Goal: Transaction & Acquisition: Purchase product/service

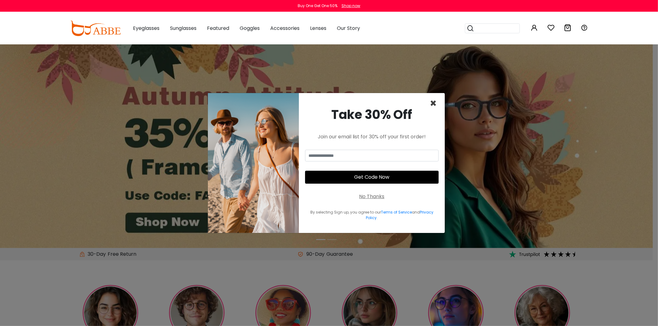
click at [434, 106] on span "×" at bounding box center [433, 104] width 7 height 16
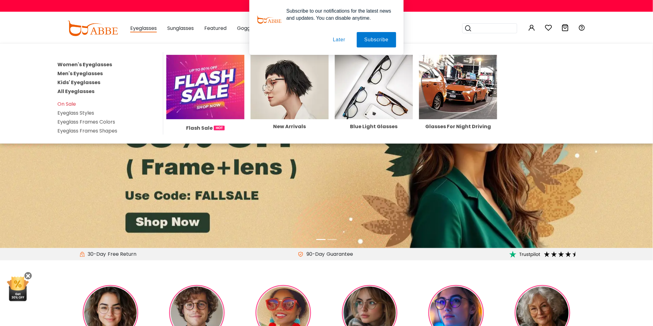
click at [84, 73] on link "Men's Eyeglasses" at bounding box center [79, 73] width 45 height 7
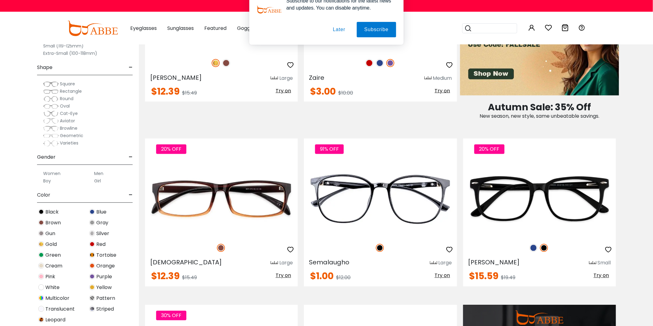
scroll to position [411, 0]
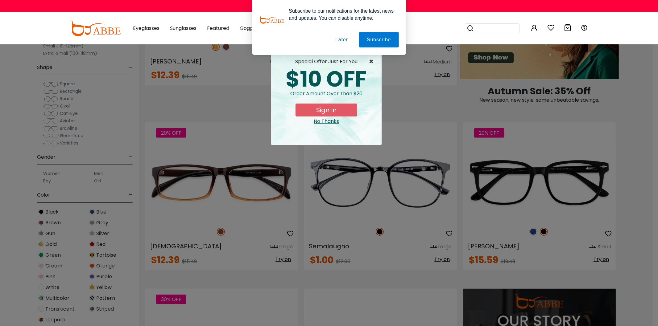
click at [372, 63] on span "×" at bounding box center [373, 61] width 8 height 7
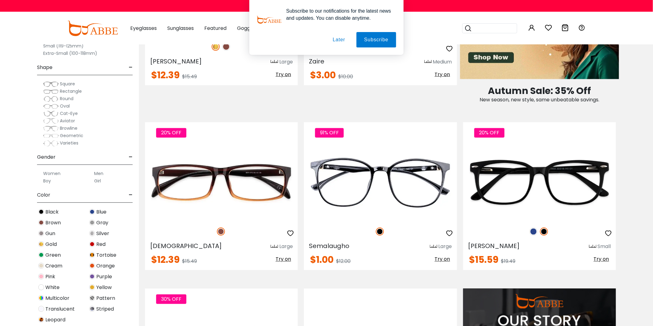
click at [0, 0] on button "Later" at bounding box center [0, 0] width 0 height 0
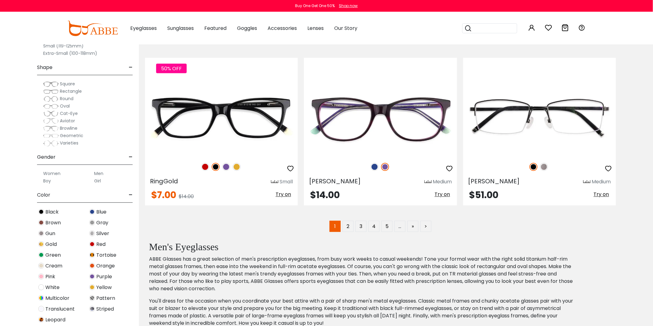
scroll to position [3324, 0]
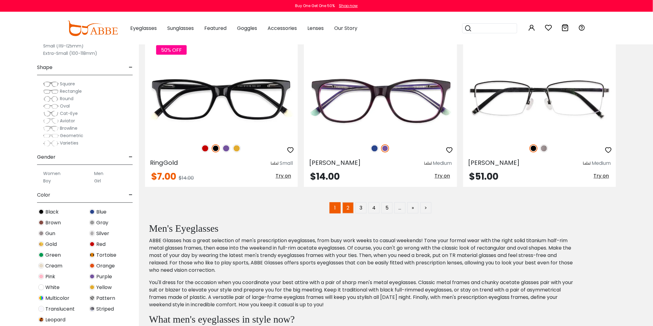
click at [347, 214] on link "2" at bounding box center [347, 208] width 11 height 11
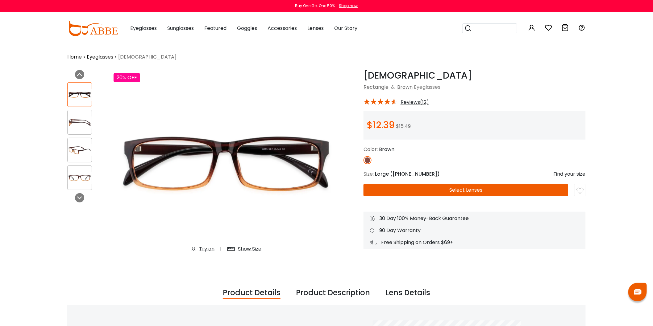
click at [73, 122] on img at bounding box center [80, 123] width 24 height 12
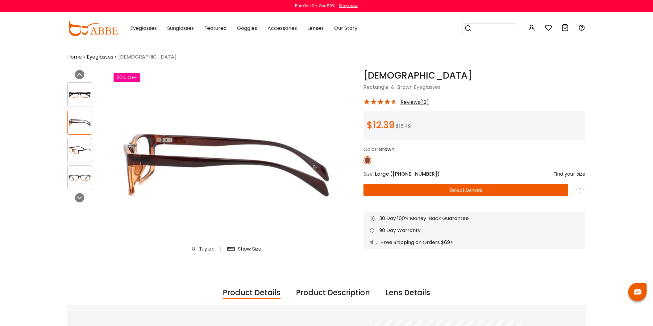
click at [84, 154] on img at bounding box center [80, 150] width 24 height 12
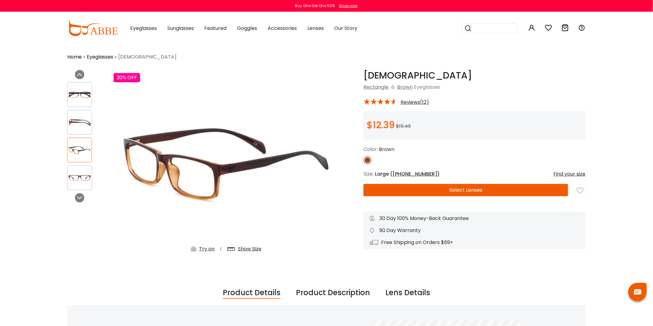
click at [79, 176] on img at bounding box center [80, 178] width 24 height 12
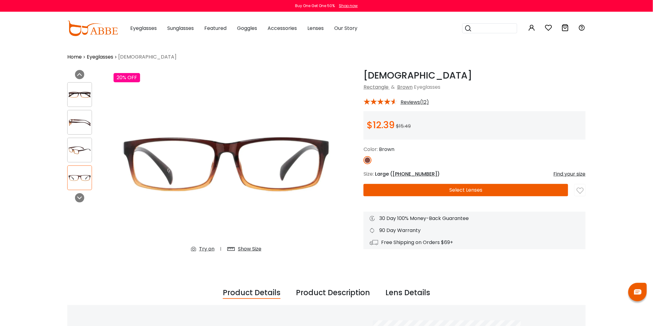
click at [76, 97] on img at bounding box center [80, 95] width 24 height 12
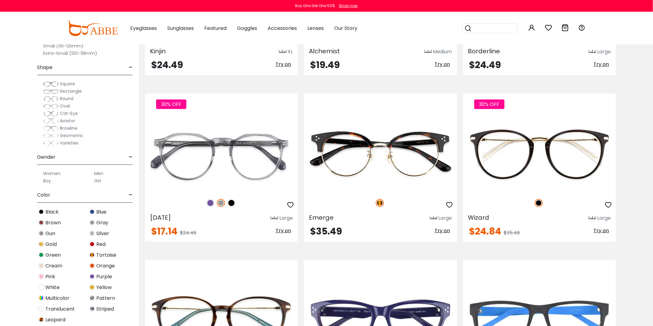
scroll to position [3255, 0]
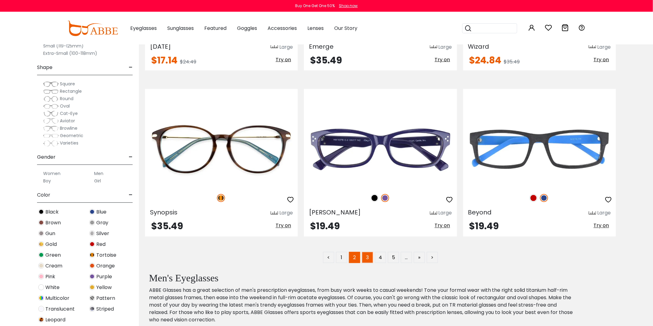
click at [368, 263] on link "3" at bounding box center [367, 257] width 11 height 11
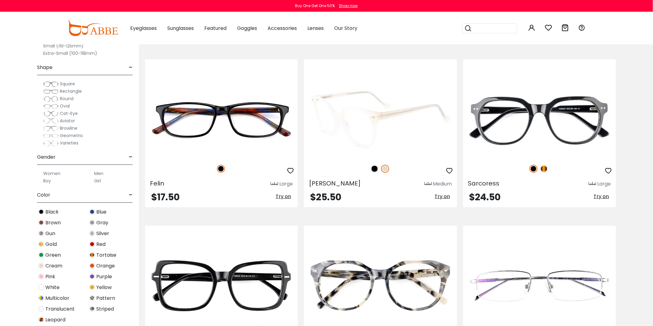
scroll to position [3324, 0]
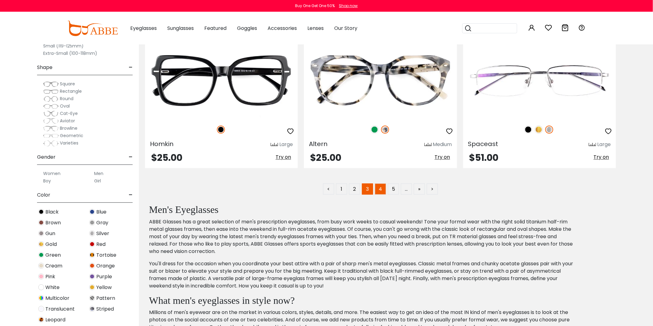
click at [382, 195] on link "4" at bounding box center [380, 189] width 11 height 11
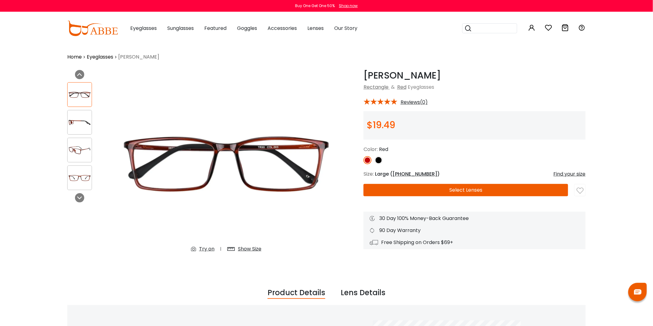
click at [81, 154] on img at bounding box center [80, 150] width 24 height 12
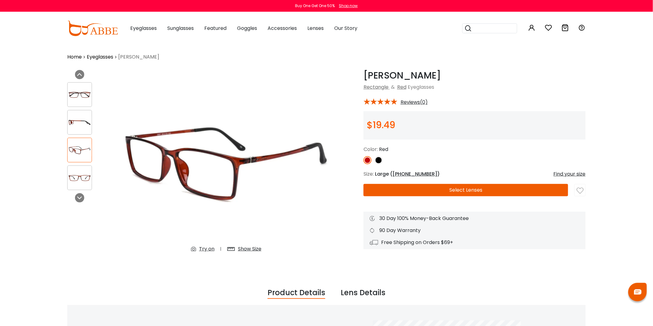
click at [84, 181] on img at bounding box center [80, 178] width 24 height 12
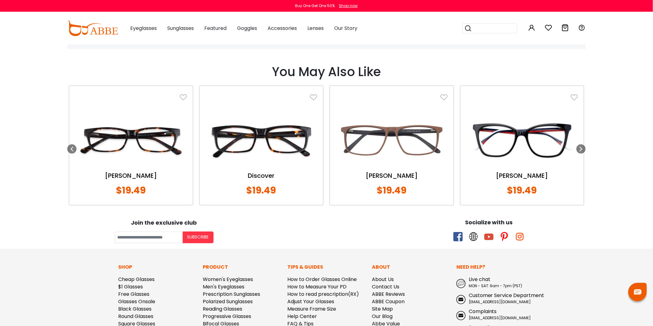
scroll to position [480, 0]
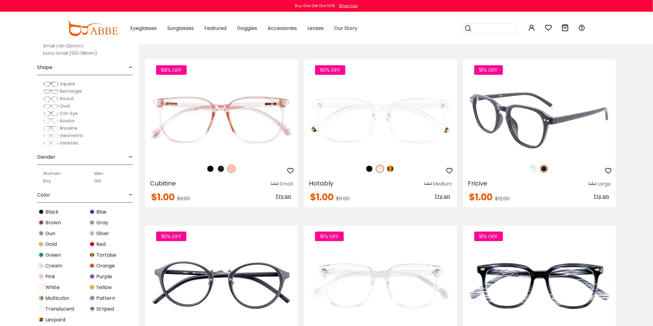
scroll to position [3324, 0]
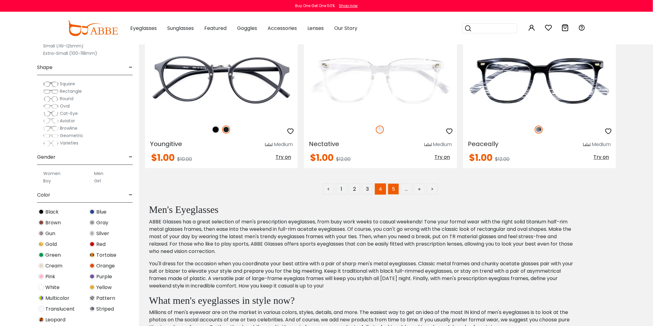
click at [391, 193] on link "5" at bounding box center [393, 189] width 11 height 11
